Goal: Transaction & Acquisition: Purchase product/service

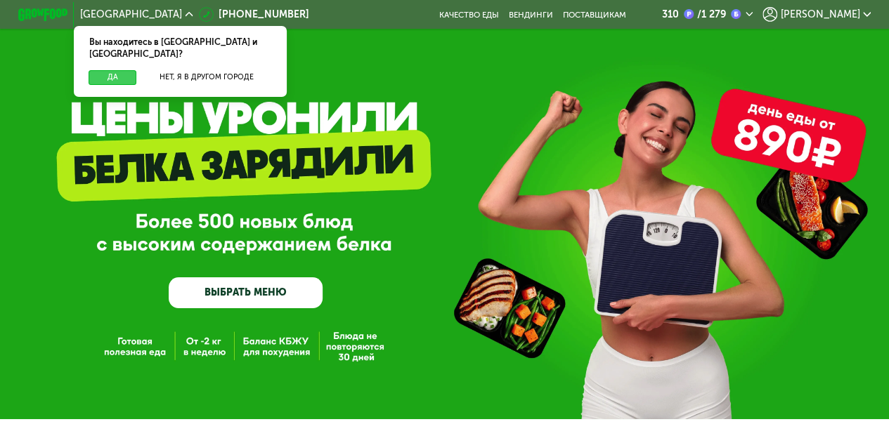
click at [111, 70] on button "Да" at bounding box center [113, 77] width 48 height 15
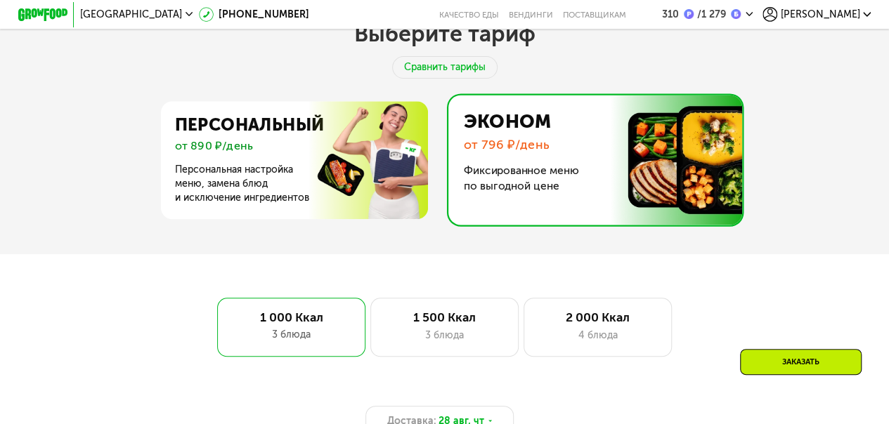
scroll to position [562, 0]
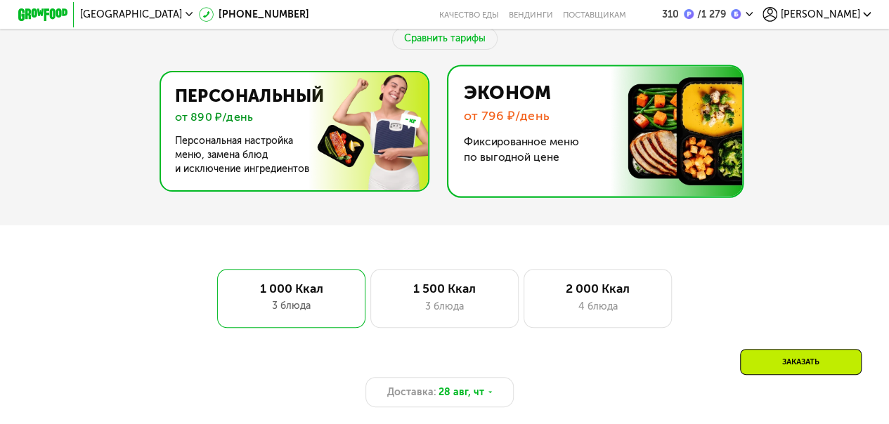
click at [401, 146] on img at bounding box center [290, 131] width 273 height 118
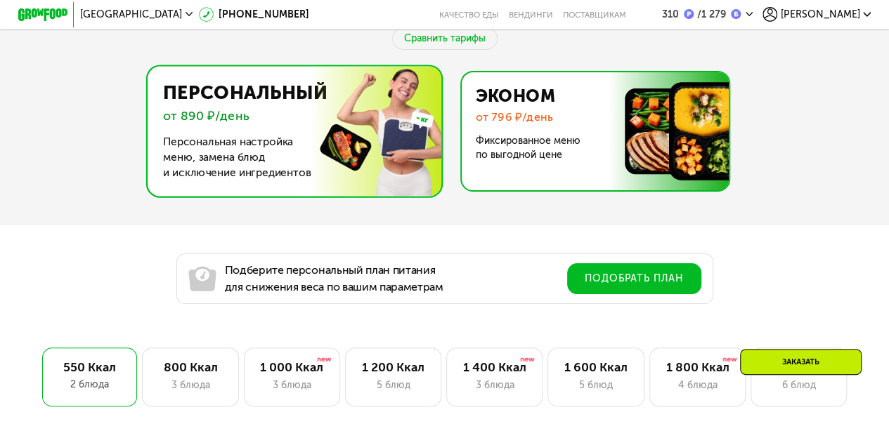
scroll to position [773, 0]
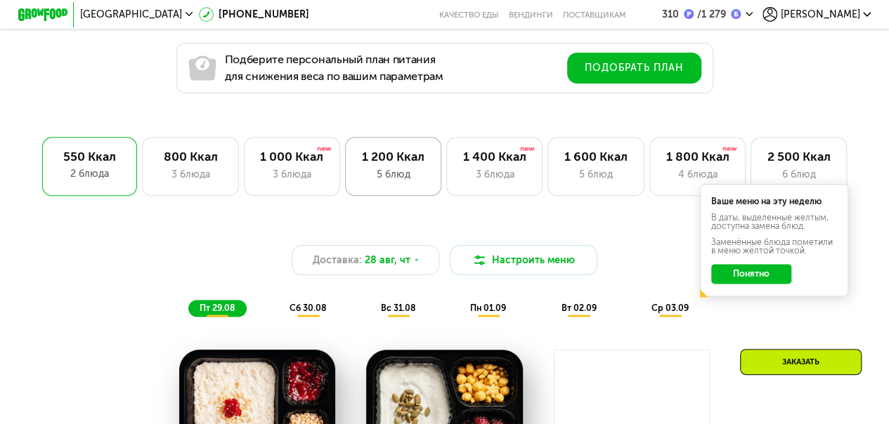
click at [379, 177] on div "5 блюд" at bounding box center [393, 174] width 70 height 15
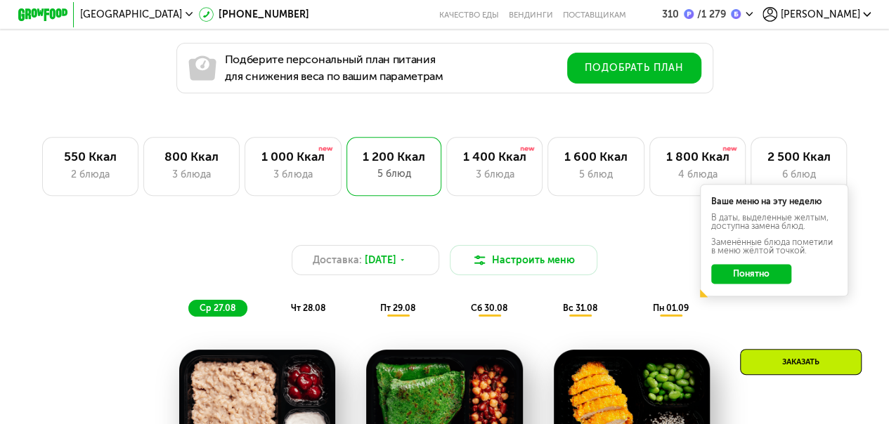
click at [753, 280] on button "Понятно" at bounding box center [750, 274] width 79 height 20
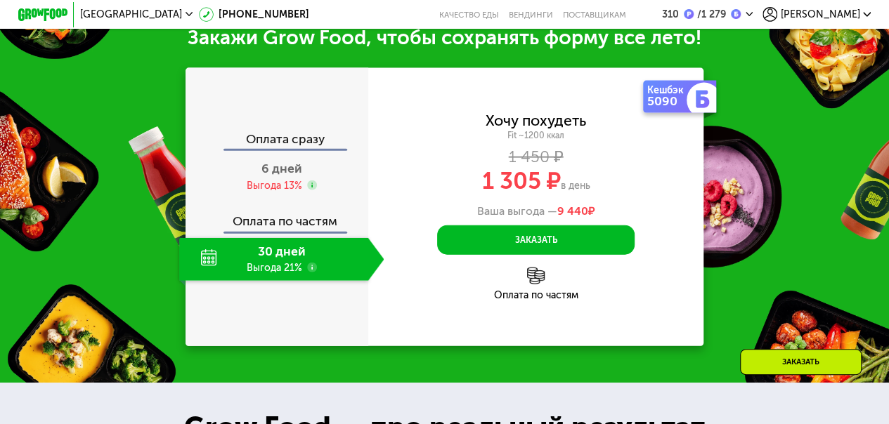
scroll to position [1545, 0]
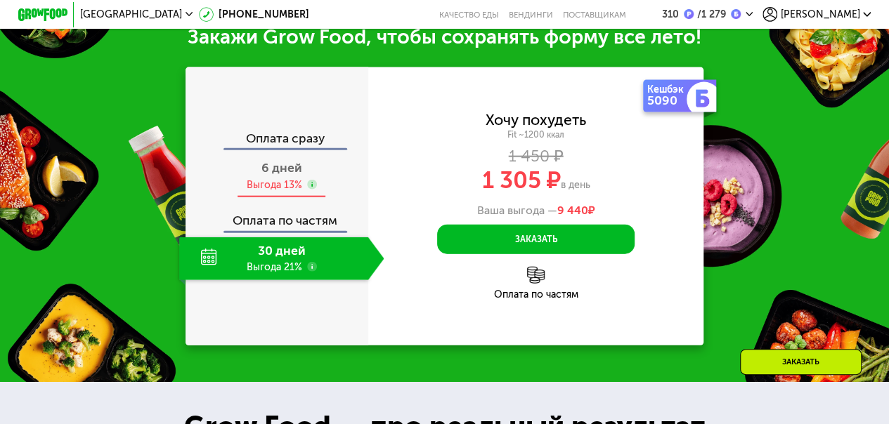
click at [330, 197] on div "6 дней Выгода 13%" at bounding box center [281, 176] width 205 height 43
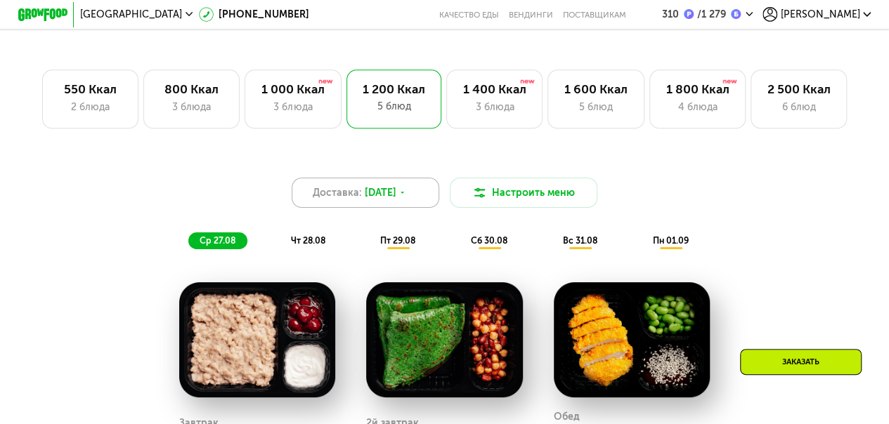
scroll to position [843, 0]
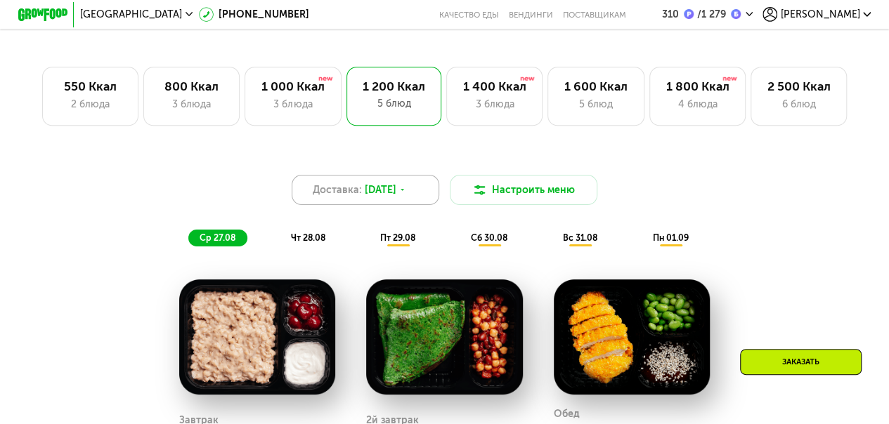
click at [390, 197] on span "26 авг, вт" at bounding box center [381, 190] width 32 height 15
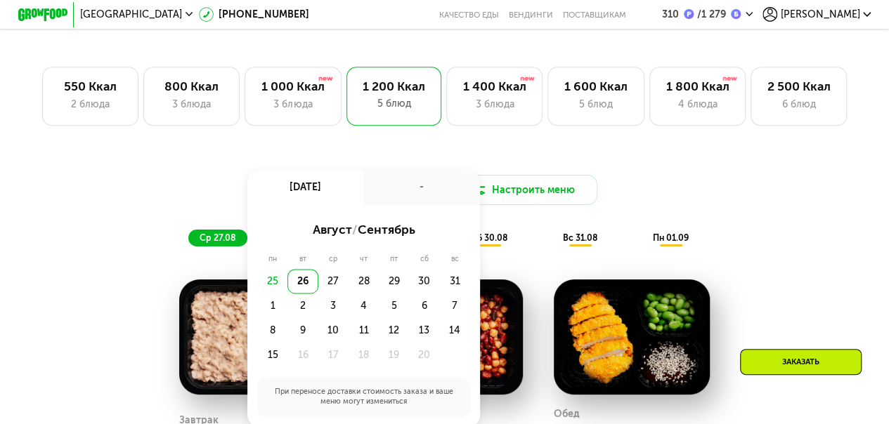
click at [491, 145] on div "Доставка: 26 авг, вт 26 авг, вт - август / сентябрь пн вт ср чт пт сб вс 25 26 …" at bounding box center [444, 413] width 889 height 551
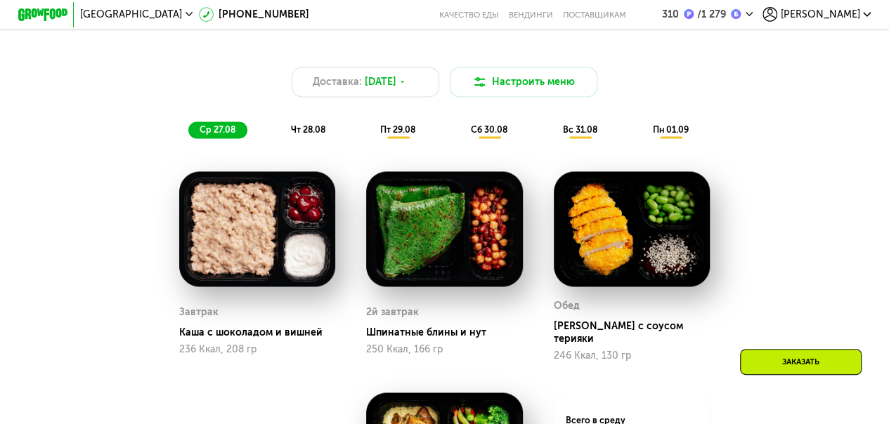
scroll to position [983, 0]
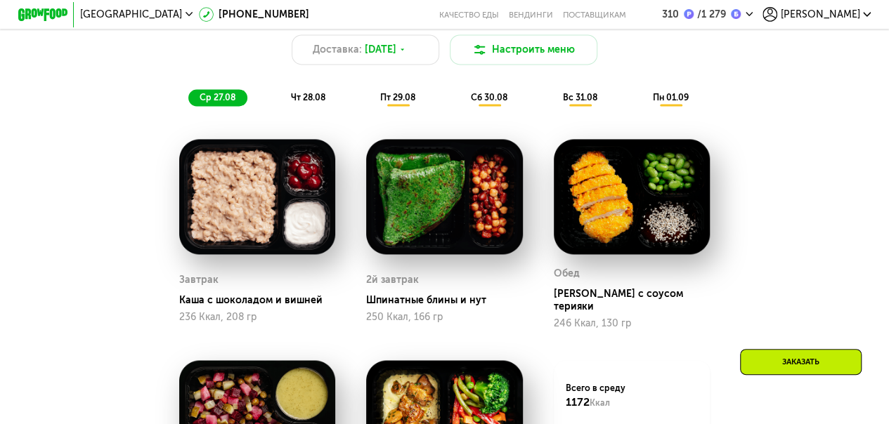
click at [312, 103] on span "чт 28.08" at bounding box center [307, 97] width 34 height 11
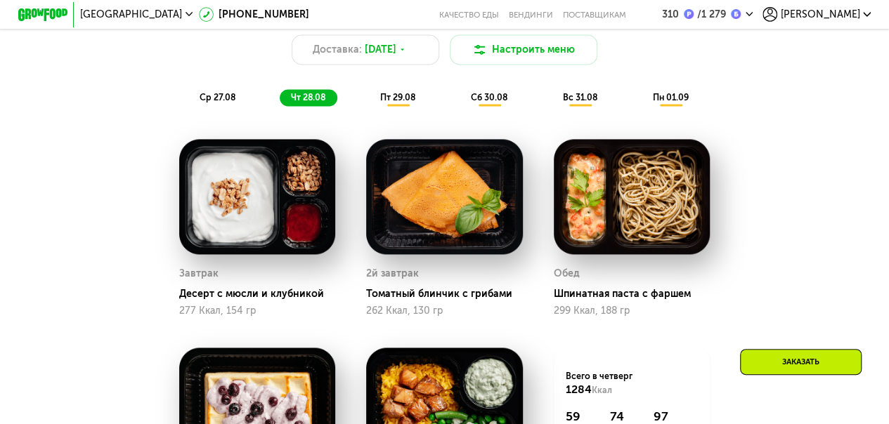
click at [406, 101] on span "пт 29.08" at bounding box center [397, 97] width 35 height 11
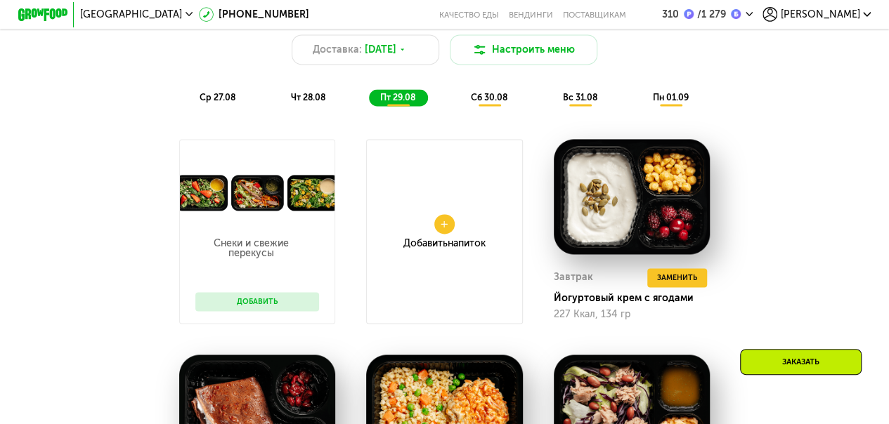
click at [499, 100] on span "сб 30.08" at bounding box center [489, 97] width 37 height 11
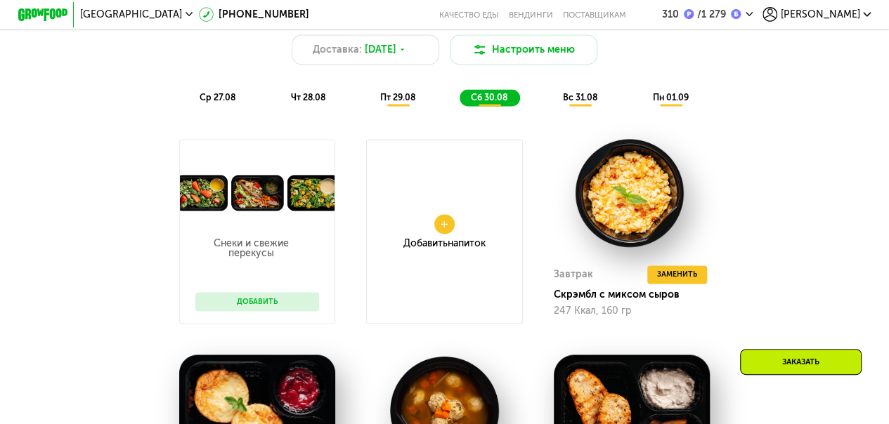
click at [414, 103] on span "пт 29.08" at bounding box center [397, 97] width 35 height 11
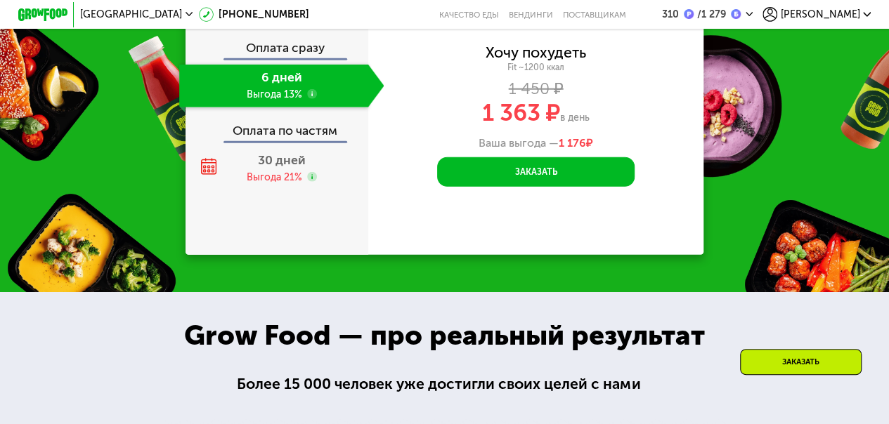
scroll to position [1896, 0]
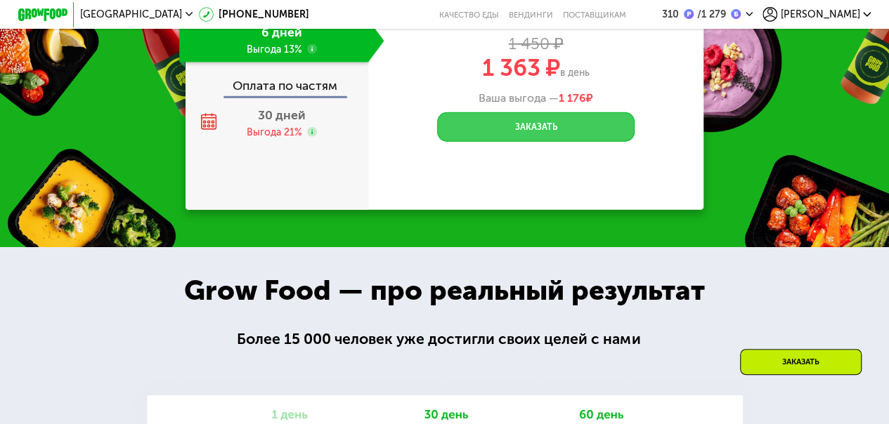
click at [496, 142] on button "Заказать" at bounding box center [535, 127] width 197 height 30
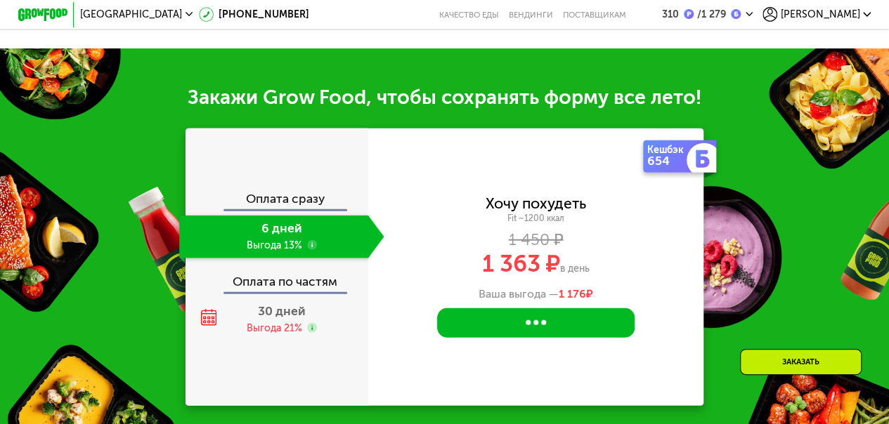
scroll to position [1686, 0]
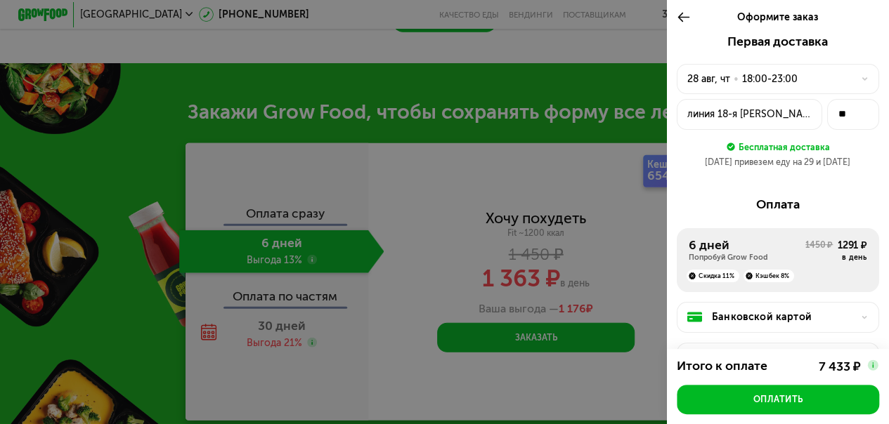
click at [714, 80] on div "28 авг, чт" at bounding box center [708, 79] width 43 height 15
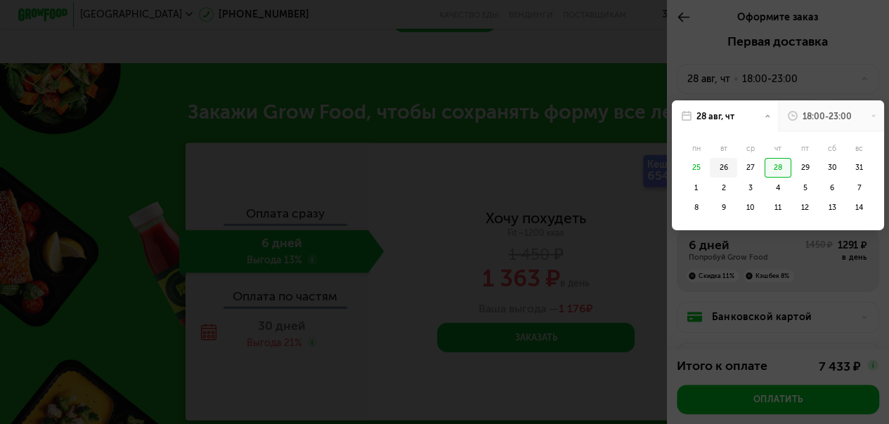
click at [737, 168] on div "26" at bounding box center [750, 168] width 27 height 20
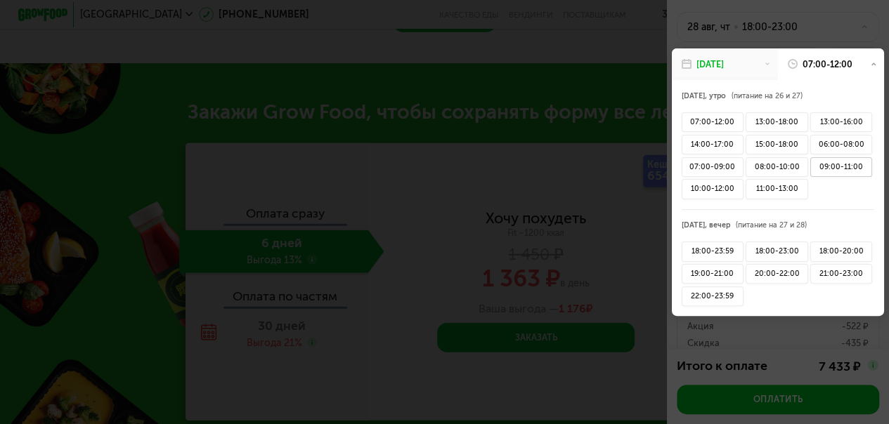
scroll to position [140, 0]
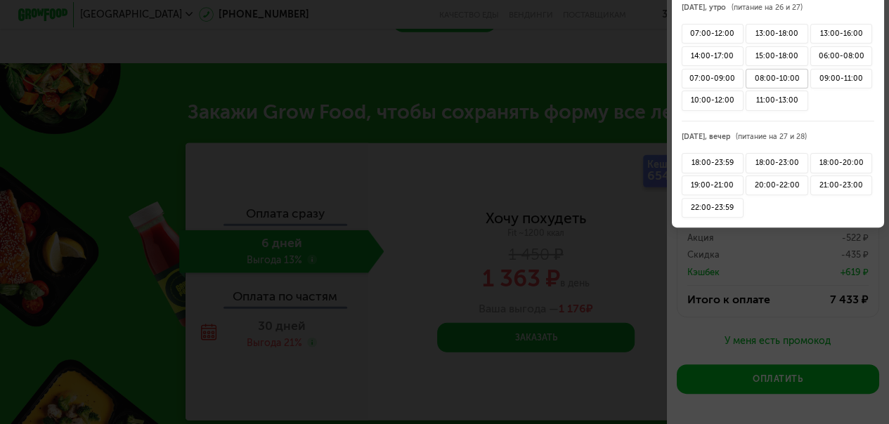
click at [781, 76] on div "08:00-10:00" at bounding box center [776, 79] width 62 height 20
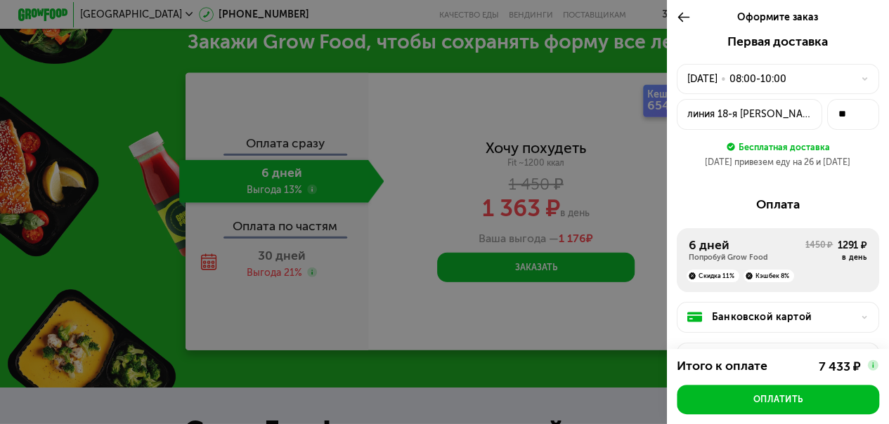
scroll to position [187, 0]
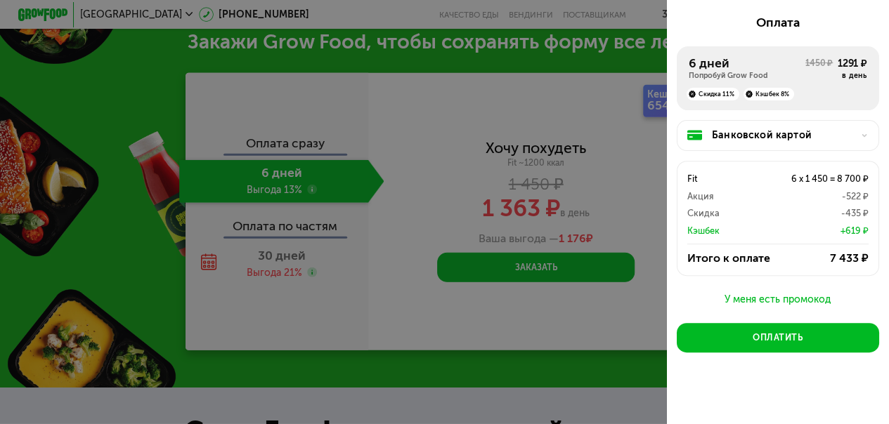
click at [839, 129] on div "Банковской картой" at bounding box center [783, 135] width 142 height 15
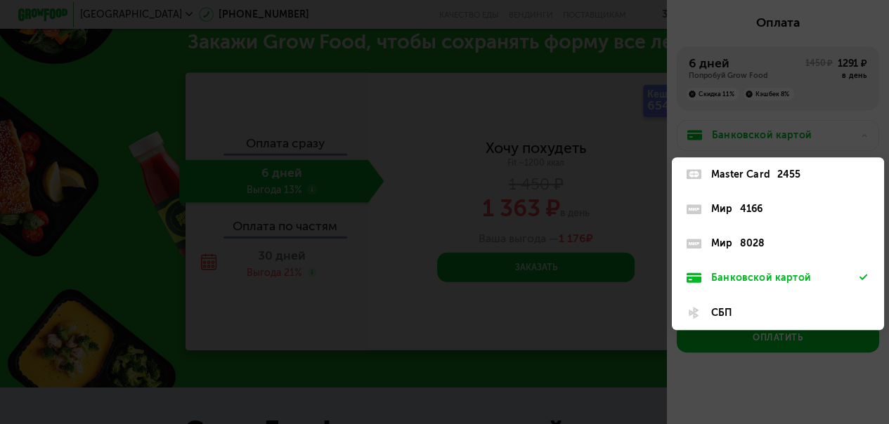
click at [808, 237] on div "Мир 8028" at bounding box center [785, 243] width 148 height 15
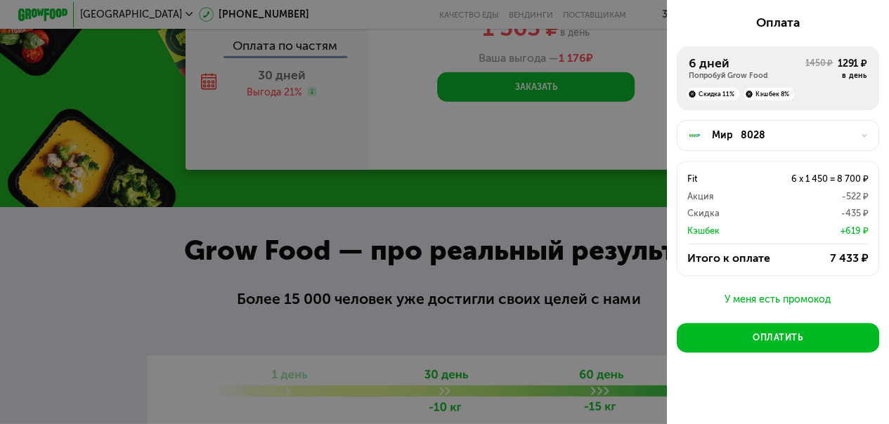
scroll to position [1967, 0]
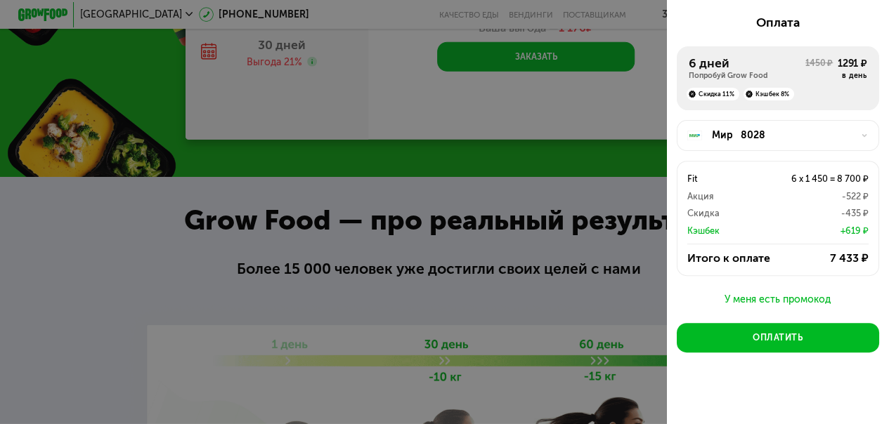
click at [773, 294] on div "У меня есть промокод" at bounding box center [777, 299] width 202 height 17
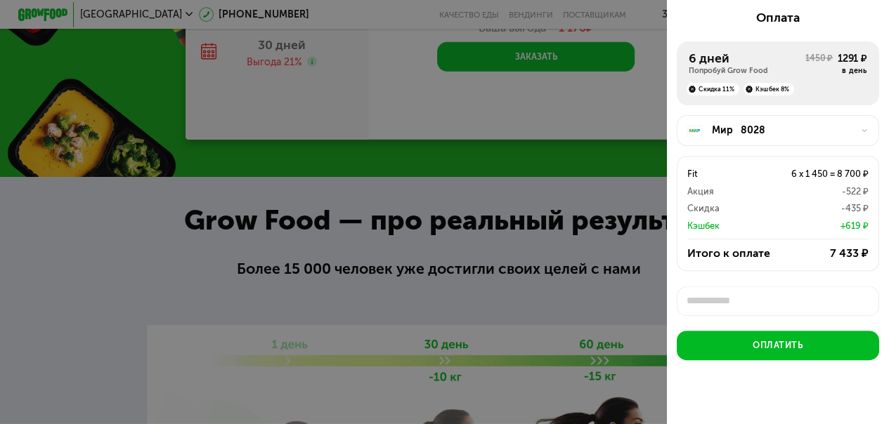
scroll to position [4, 0]
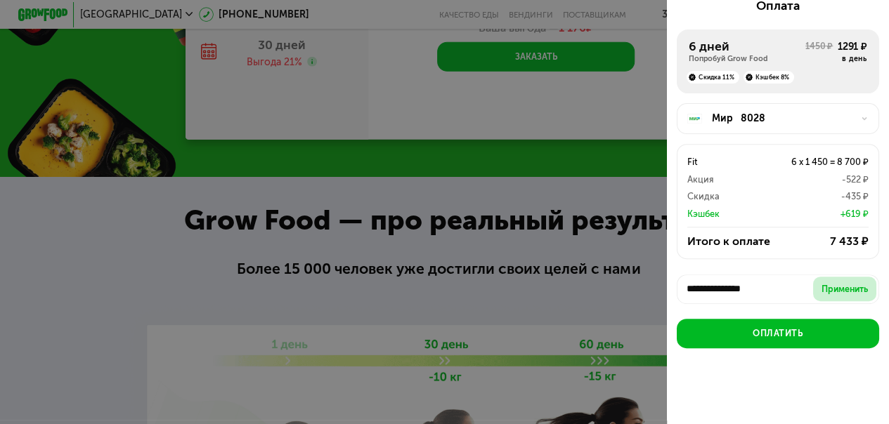
type input "**********"
click at [839, 289] on div "Применить" at bounding box center [844, 289] width 46 height 13
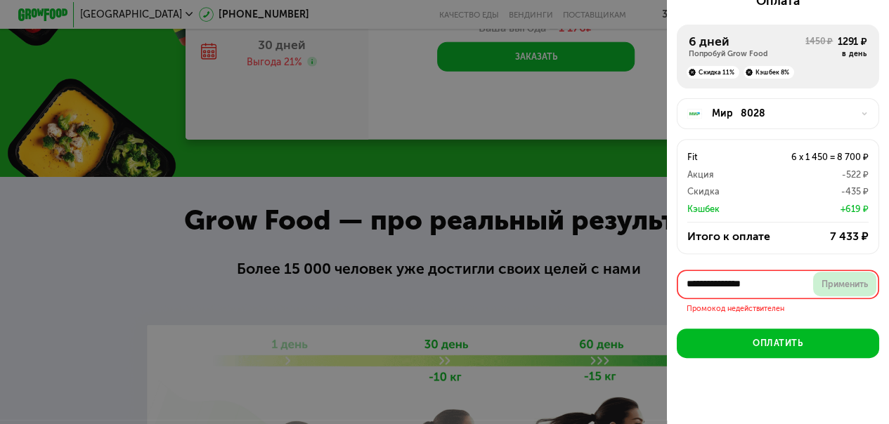
click at [828, 287] on div "Применить" at bounding box center [844, 284] width 46 height 13
drag, startPoint x: 774, startPoint y: 285, endPoint x: 782, endPoint y: 289, distance: 8.8
click at [774, 286] on input "**********" at bounding box center [777, 285] width 202 height 30
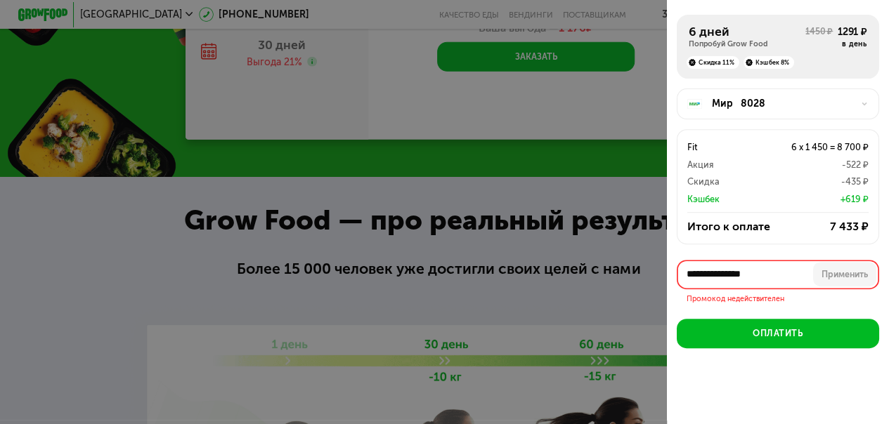
drag, startPoint x: 785, startPoint y: 289, endPoint x: 596, endPoint y: 287, distance: 189.7
click at [596, 287] on div "**********" at bounding box center [444, 212] width 889 height 424
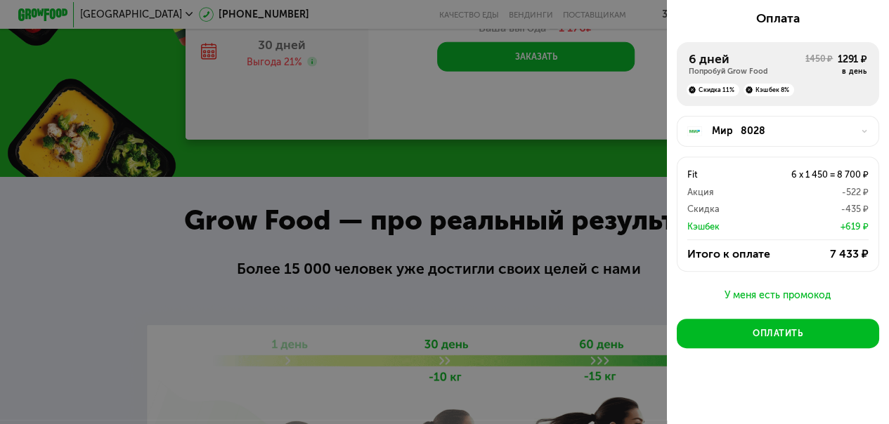
scroll to position [187, 0]
click at [756, 296] on div "У меня есть промокод" at bounding box center [777, 295] width 202 height 17
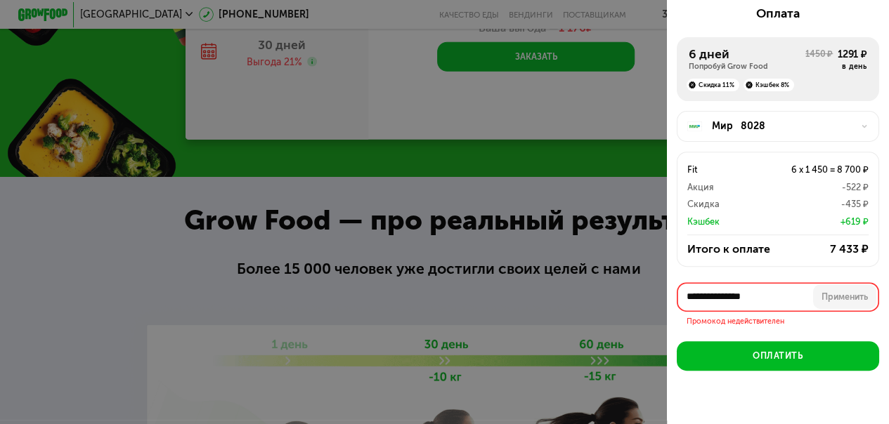
scroll to position [215, 0]
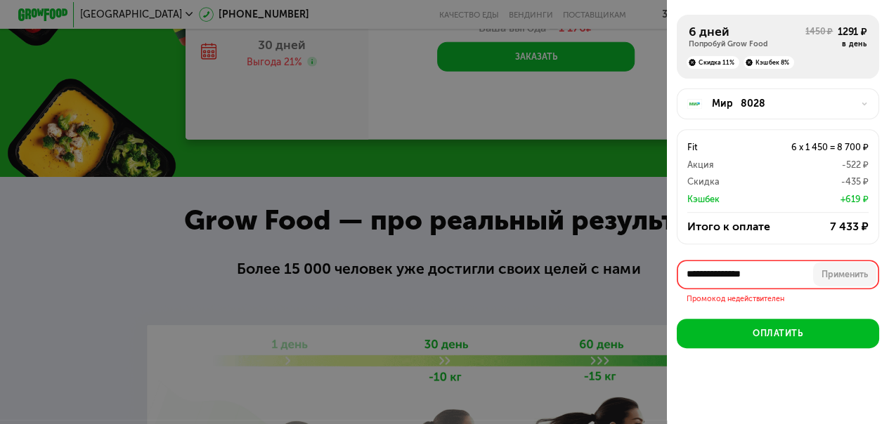
click at [784, 298] on div "Промокод недействителен" at bounding box center [777, 296] width 202 height 15
drag, startPoint x: 784, startPoint y: 285, endPoint x: 634, endPoint y: 283, distance: 150.3
click at [634, 283] on div "**********" at bounding box center [444, 212] width 889 height 424
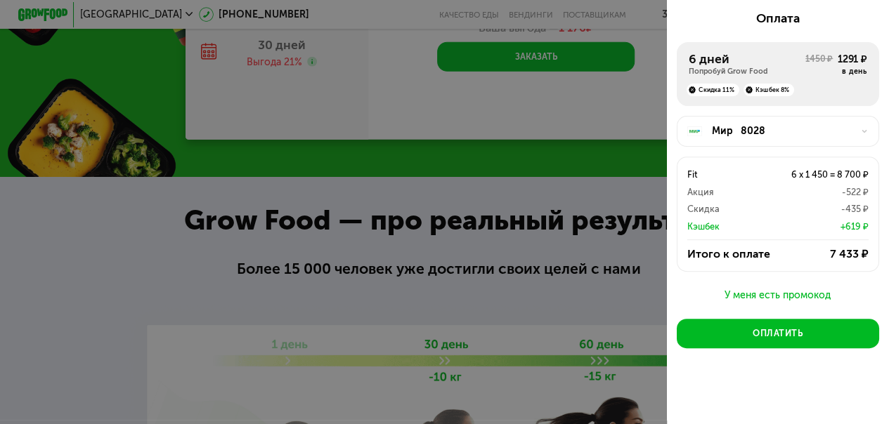
click at [758, 289] on div "У меня есть промокод" at bounding box center [777, 295] width 202 height 17
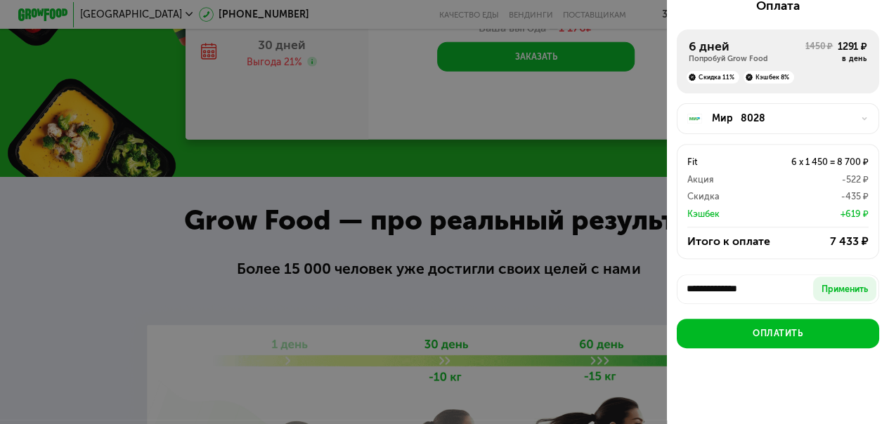
scroll to position [199, 0]
type input "*"
type input "**********"
click at [841, 289] on div "Применить" at bounding box center [844, 289] width 46 height 13
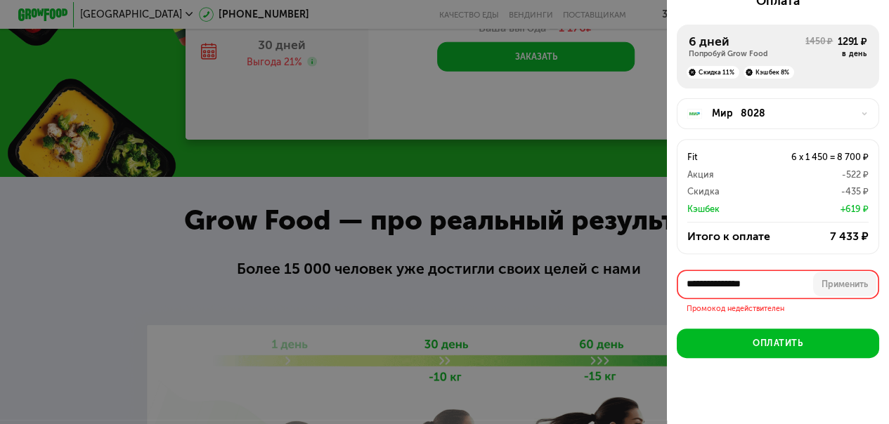
drag, startPoint x: 780, startPoint y: 289, endPoint x: 640, endPoint y: 278, distance: 140.2
click at [641, 278] on div "**********" at bounding box center [444, 212] width 889 height 424
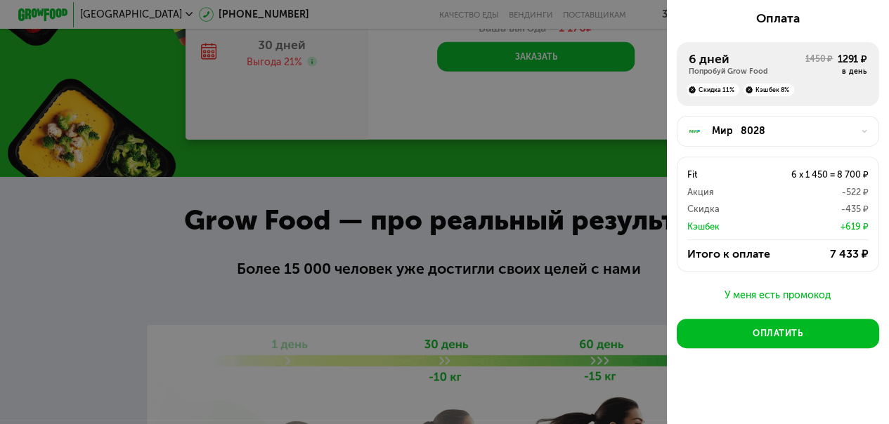
scroll to position [1896, 0]
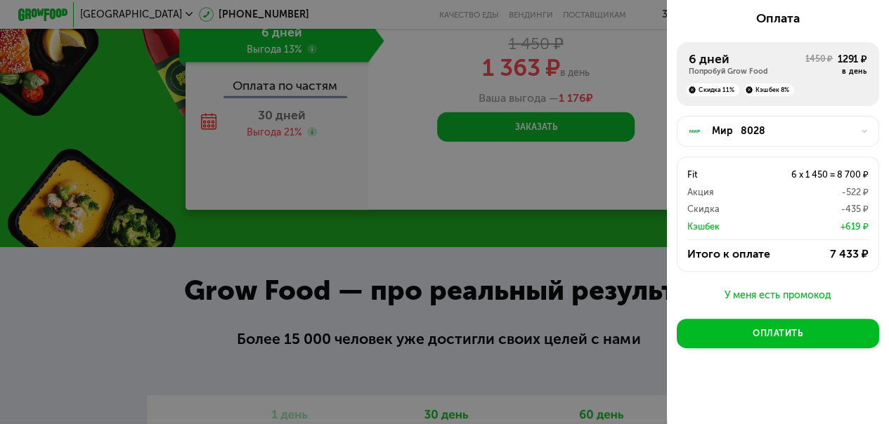
click at [593, 256] on div at bounding box center [444, 212] width 889 height 424
click at [589, 266] on div at bounding box center [444, 212] width 889 height 424
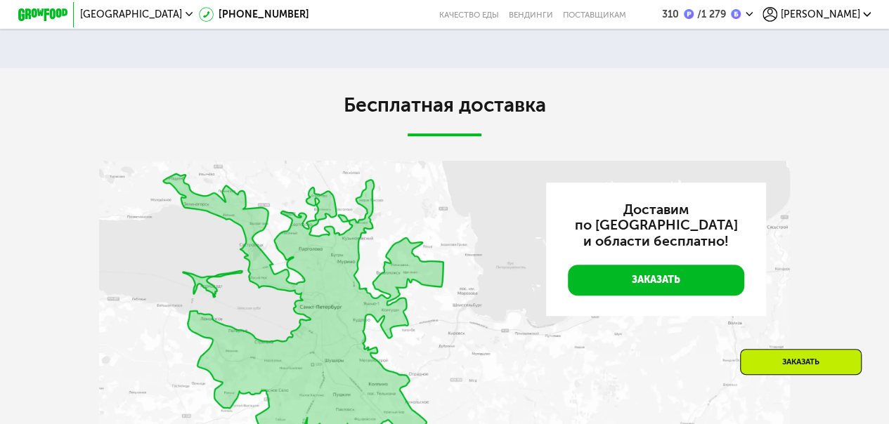
scroll to position [2880, 0]
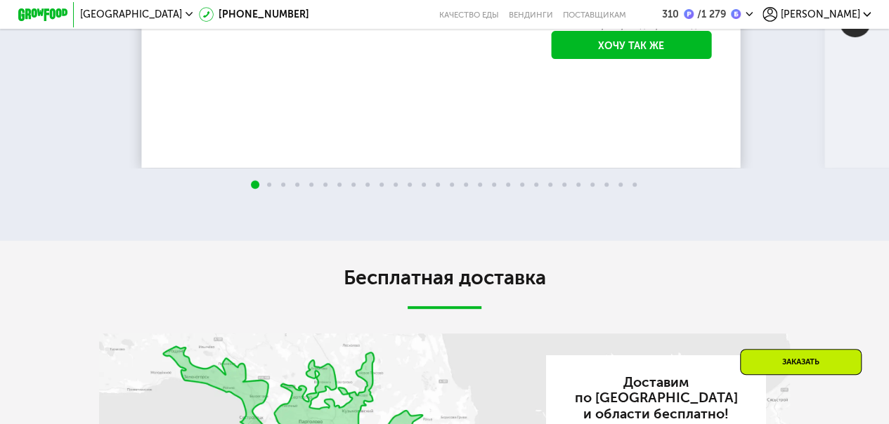
click at [777, 14] on icon at bounding box center [769, 14] width 15 height 15
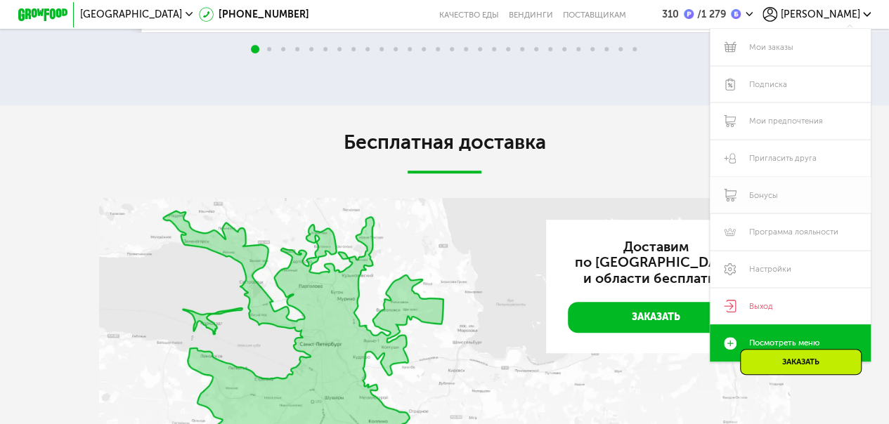
scroll to position [3020, 0]
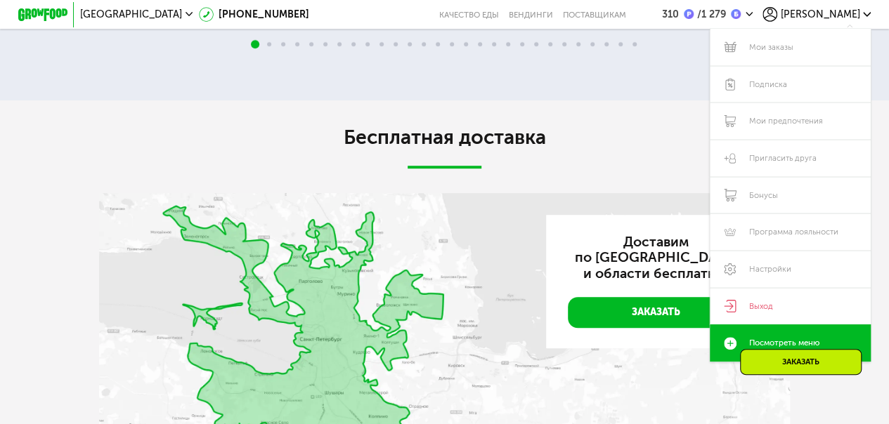
click at [648, 171] on div "Бесплатная доставка Доставим по Санкт‑Петербургу и области бесплатно! Заказать" at bounding box center [444, 325] width 691 height 401
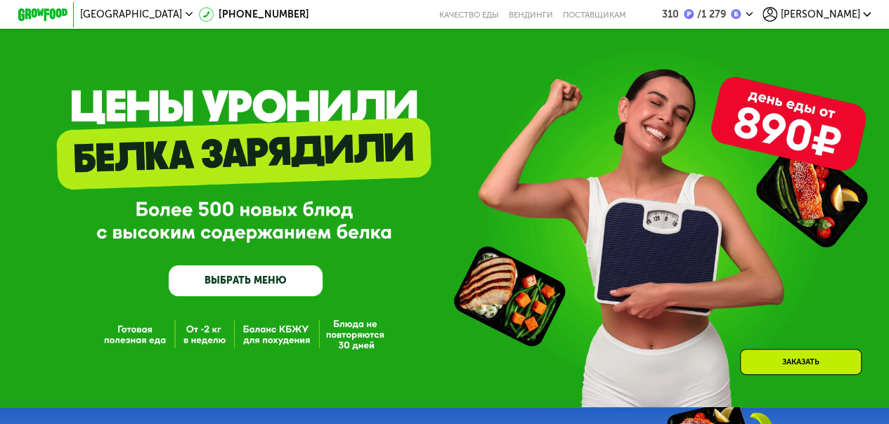
scroll to position [0, 0]
